Goal: Transaction & Acquisition: Purchase product/service

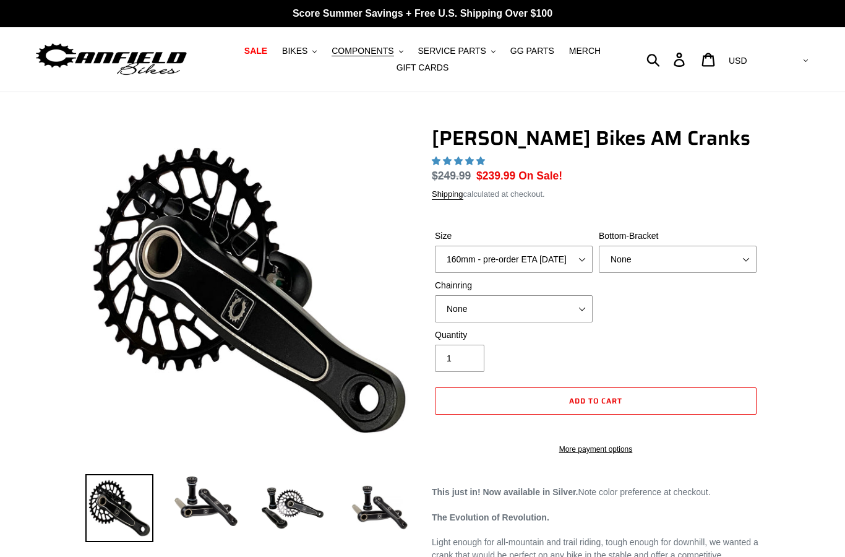
select select "highest-rating"
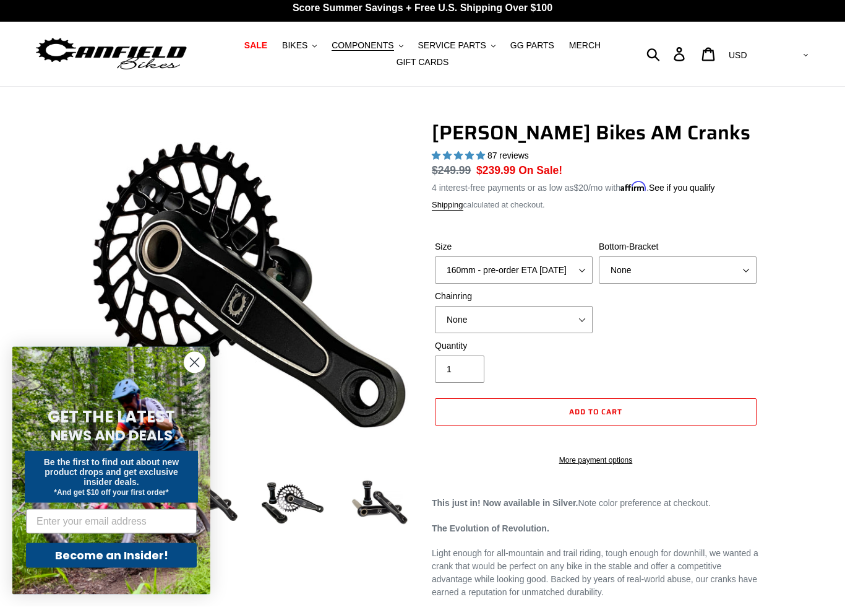
scroll to position [7, 0]
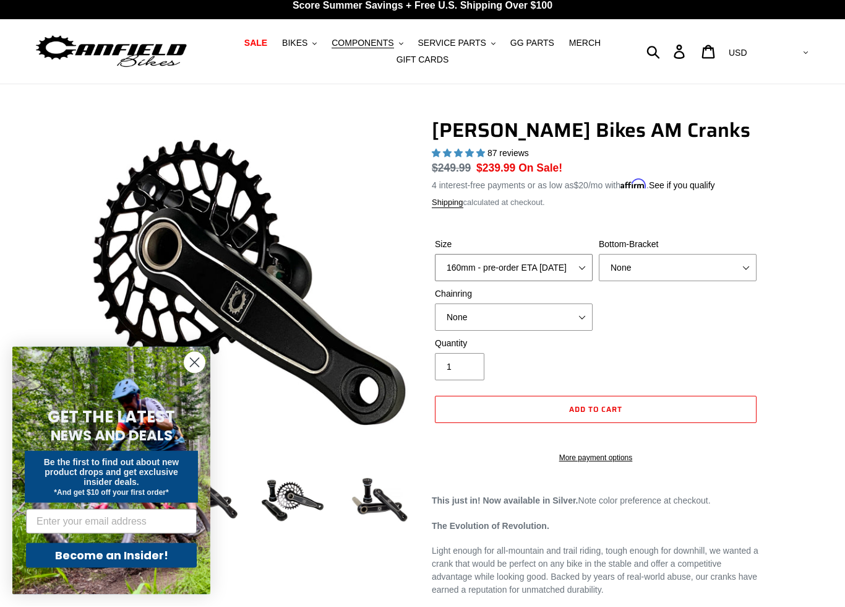
click at [581, 266] on select "150mm - pre-order ETA [DATE] 155mm - pre-order ETA [DATE] 160mm - pre-order ETA…" at bounding box center [514, 267] width 158 height 27
select select "170mm - pre-order ETA [DATE]"
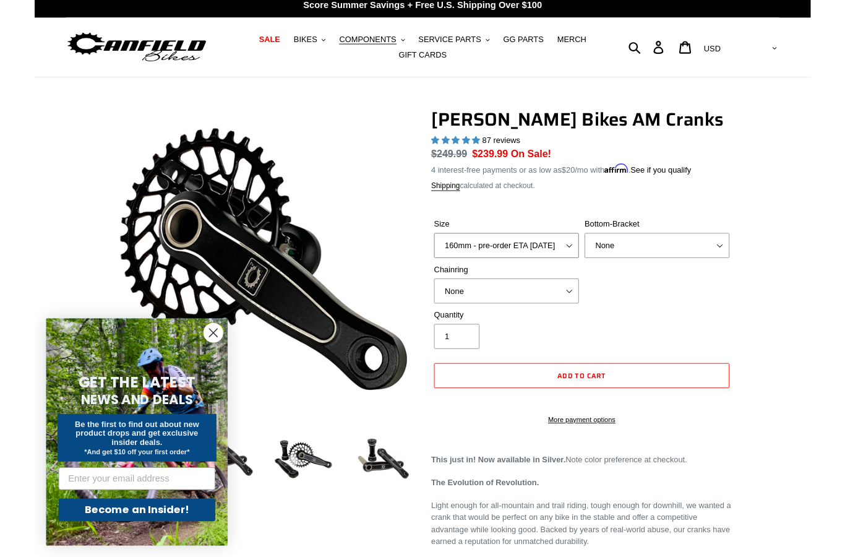
scroll to position [58, 0]
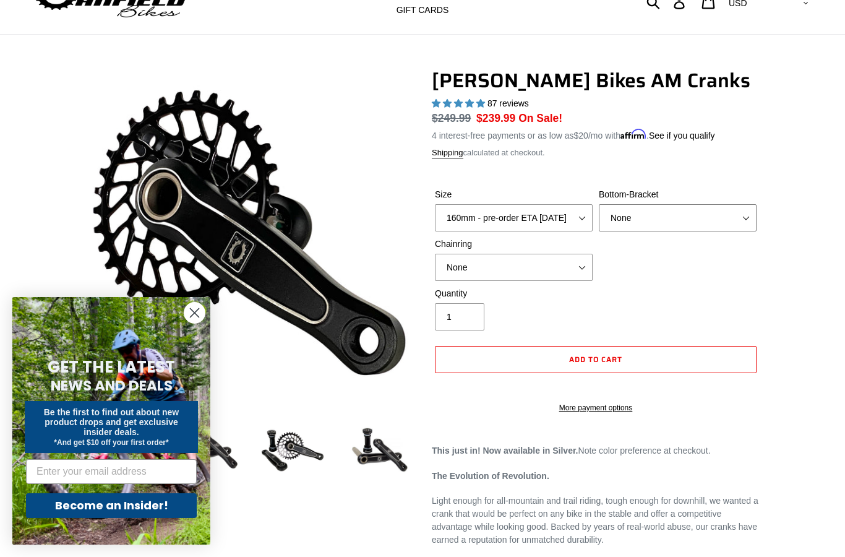
click at [735, 220] on select "None BSA Threaded 68/73mm Press Fit PF92" at bounding box center [678, 217] width 158 height 27
select select "BSA Threaded 68/73mm"
click at [558, 267] on select "None 30t Round (Boost 148) 30t Oval (Boost 148) 32t Round (Boost 148) 32t Oval …" at bounding box center [514, 267] width 158 height 27
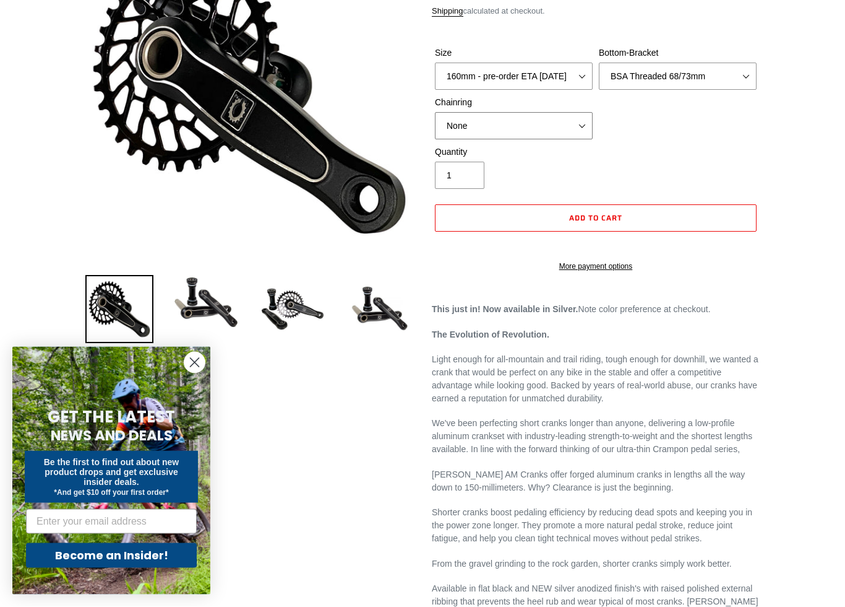
scroll to position [199, 0]
click at [220, 295] on img at bounding box center [206, 302] width 68 height 54
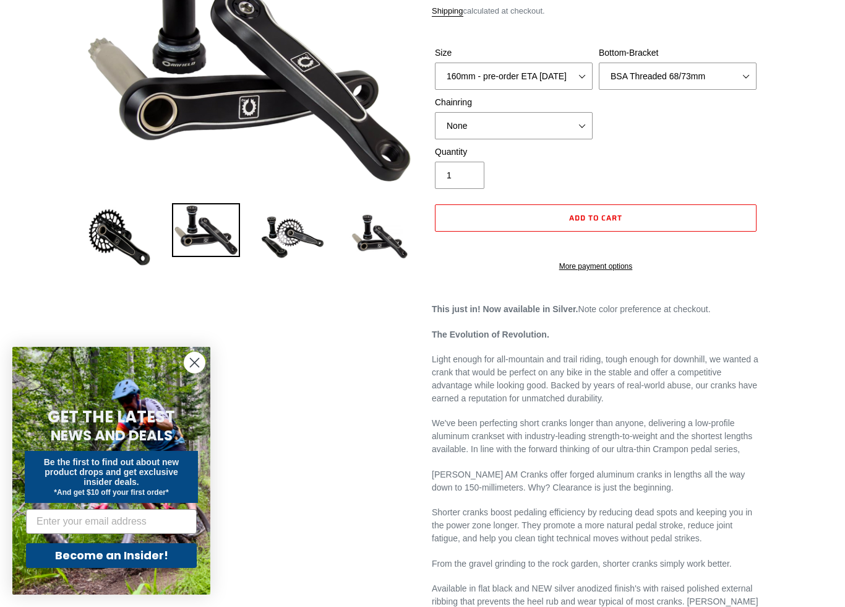
click at [301, 230] on img at bounding box center [293, 237] width 68 height 68
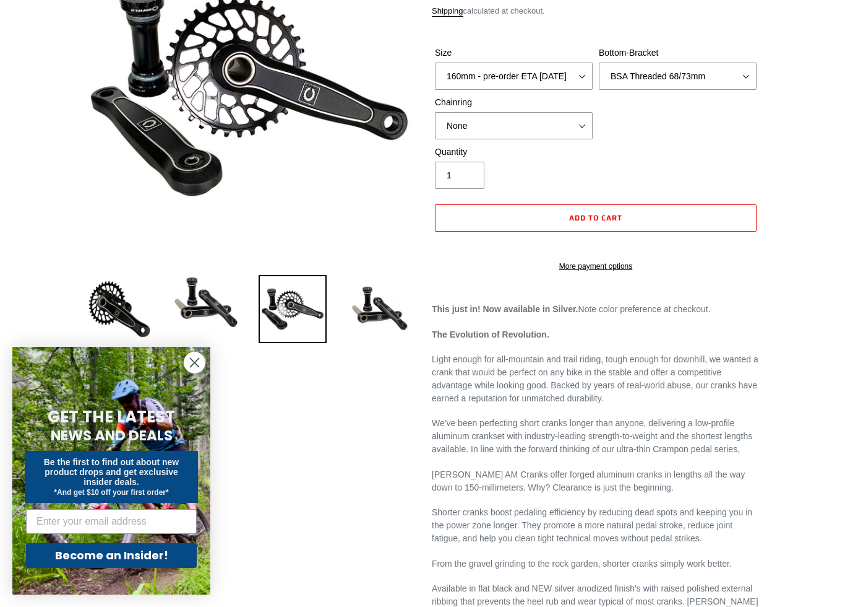
click at [371, 307] on img at bounding box center [379, 309] width 68 height 68
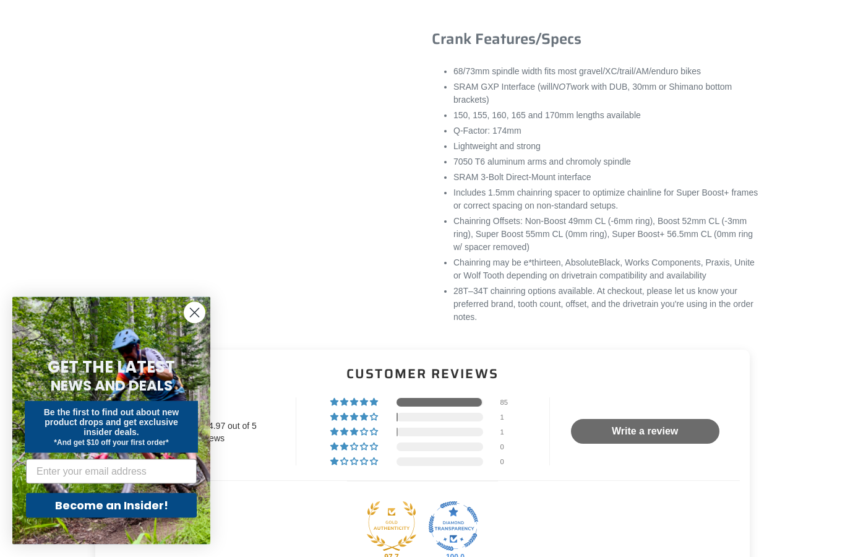
scroll to position [870, 0]
